Goal: Task Accomplishment & Management: Use online tool/utility

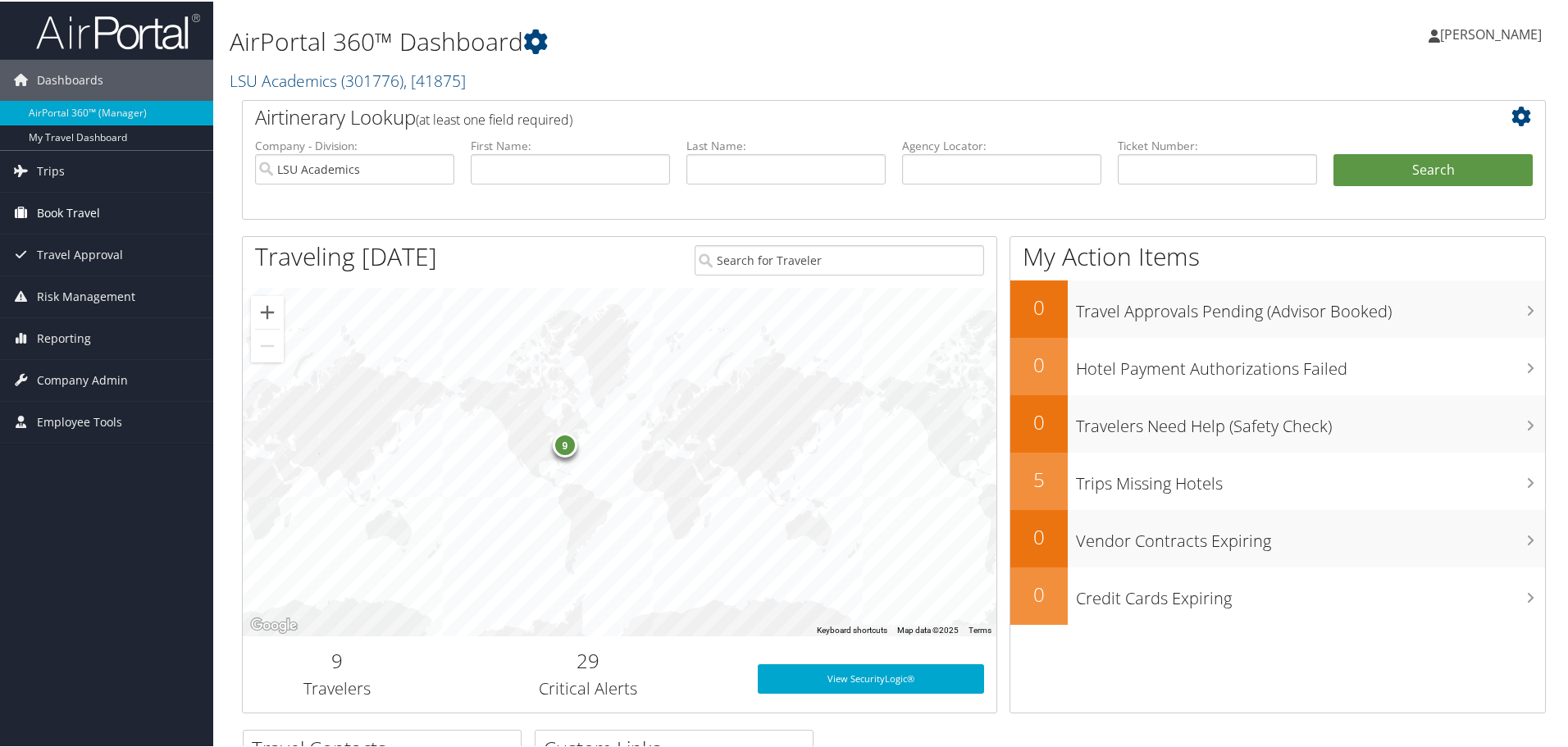
click at [55, 215] on span "Book Travel" at bounding box center [68, 211] width 63 height 41
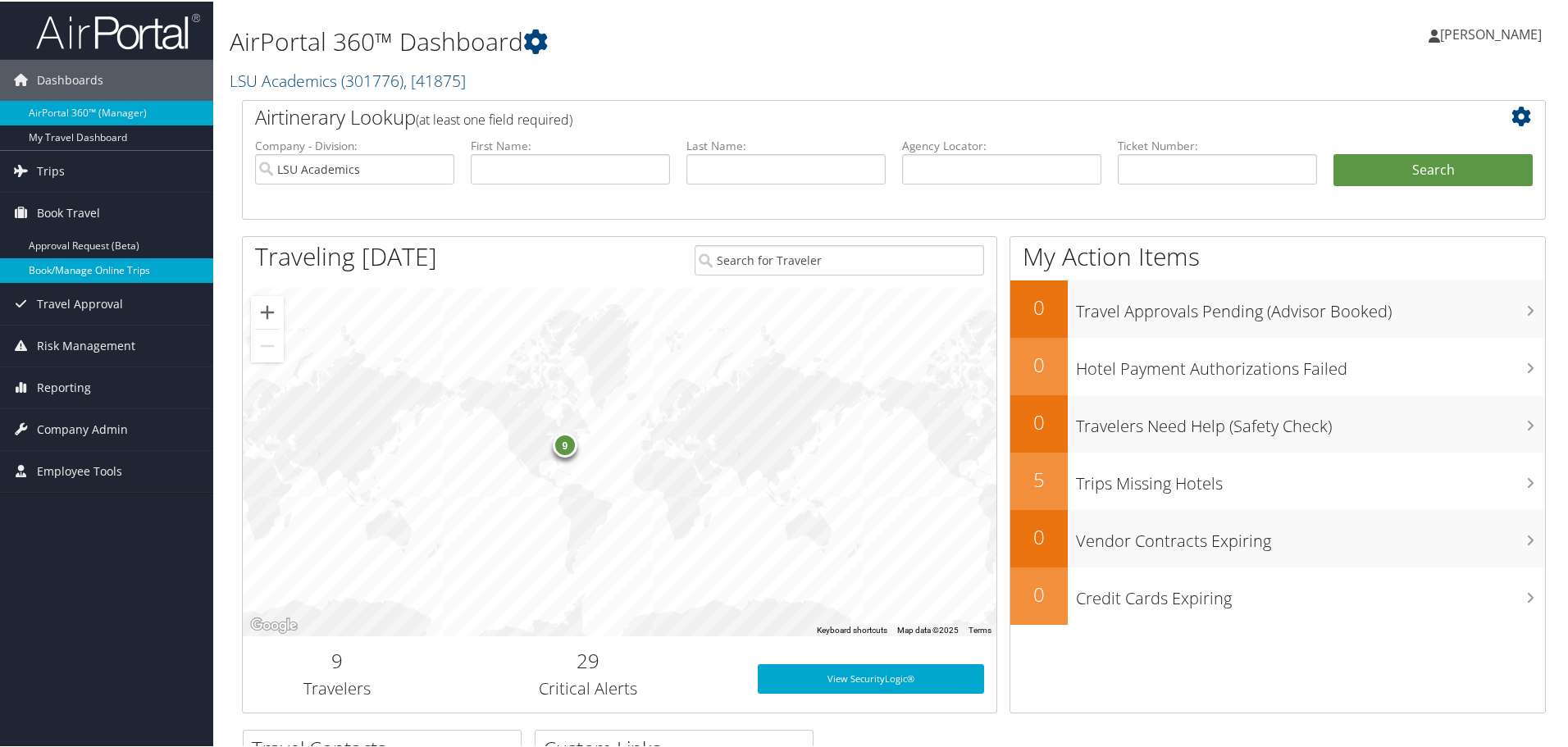
click at [60, 269] on link "Book/Manage Online Trips" at bounding box center [106, 269] width 213 height 24
